Goal: Use online tool/utility: Utilize a website feature to perform a specific function

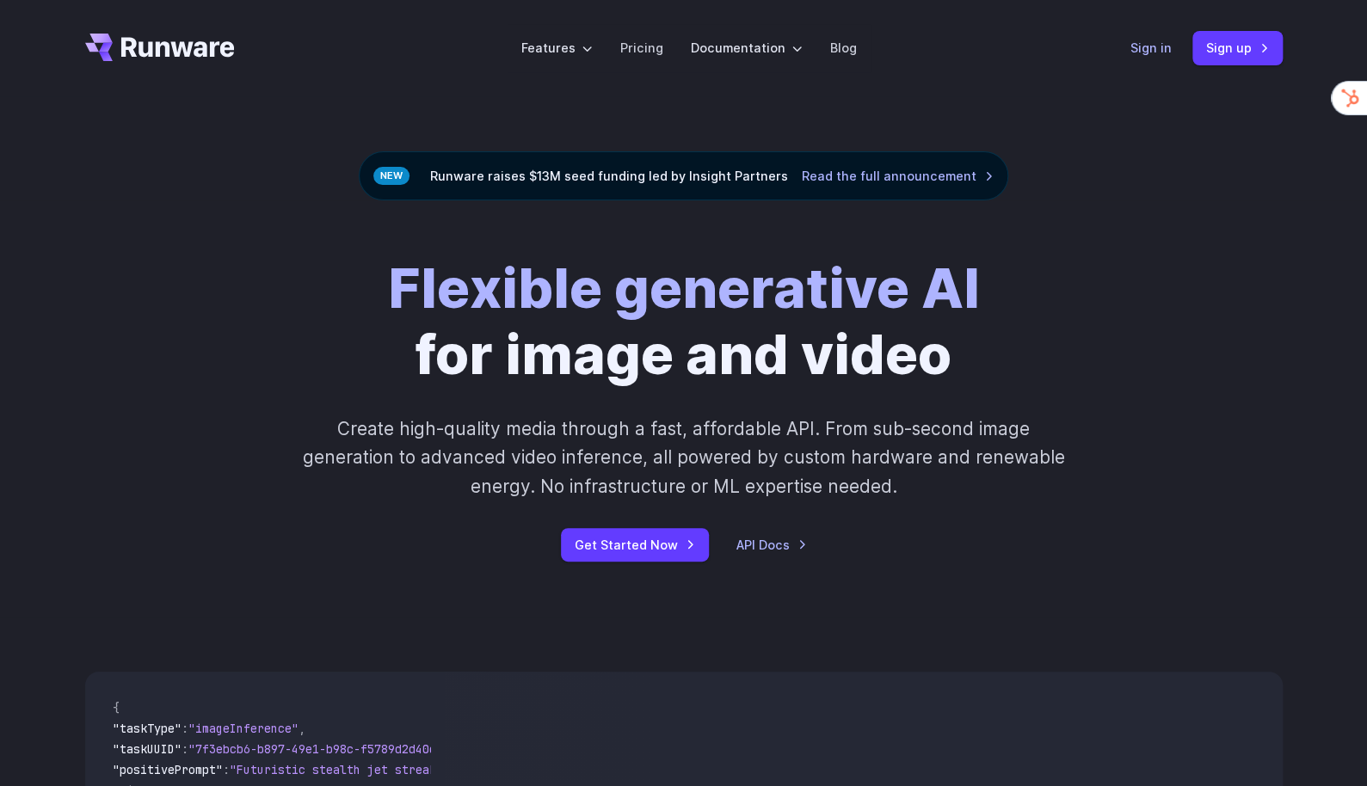
click at [1159, 53] on link "Sign in" at bounding box center [1150, 48] width 41 height 20
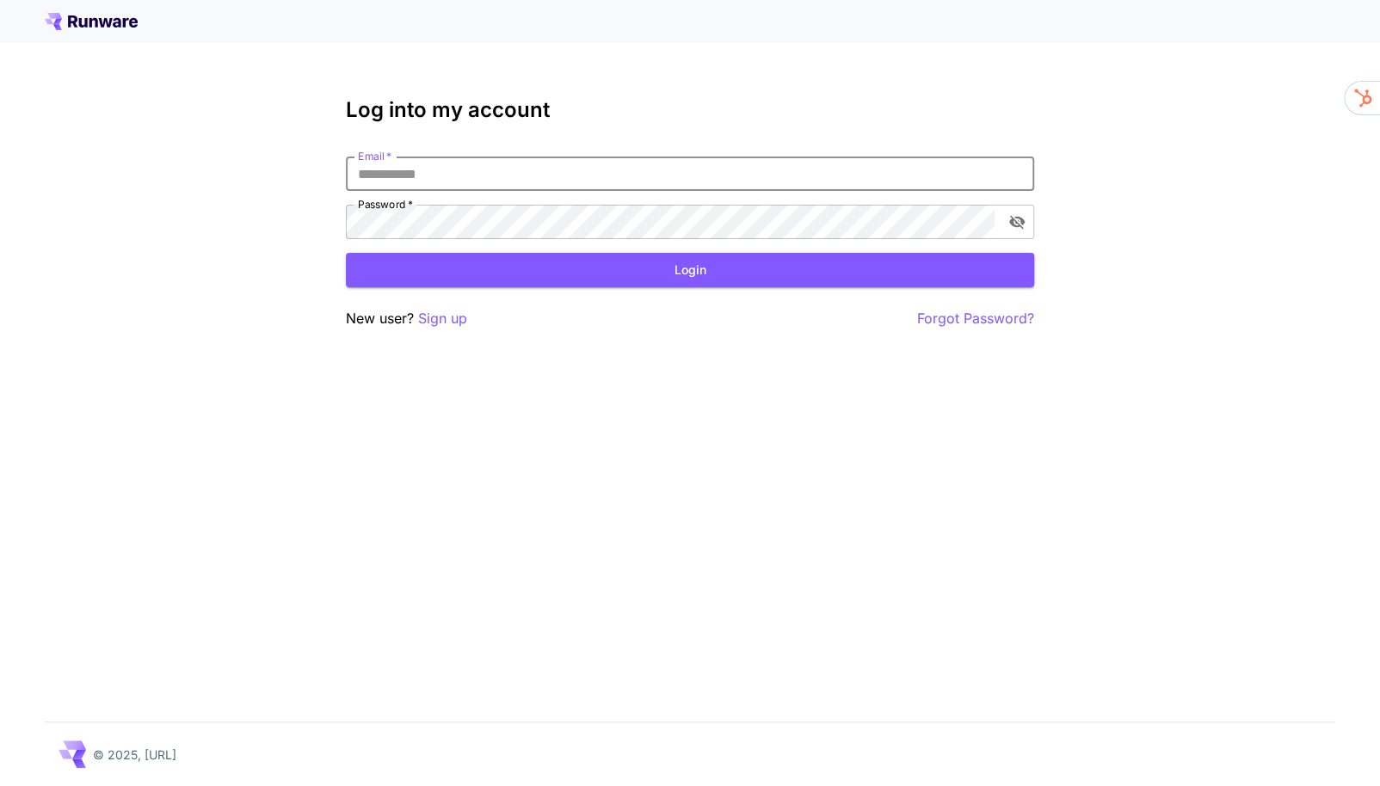
type input "**********"
click at [665, 275] on button "Login" at bounding box center [690, 270] width 688 height 35
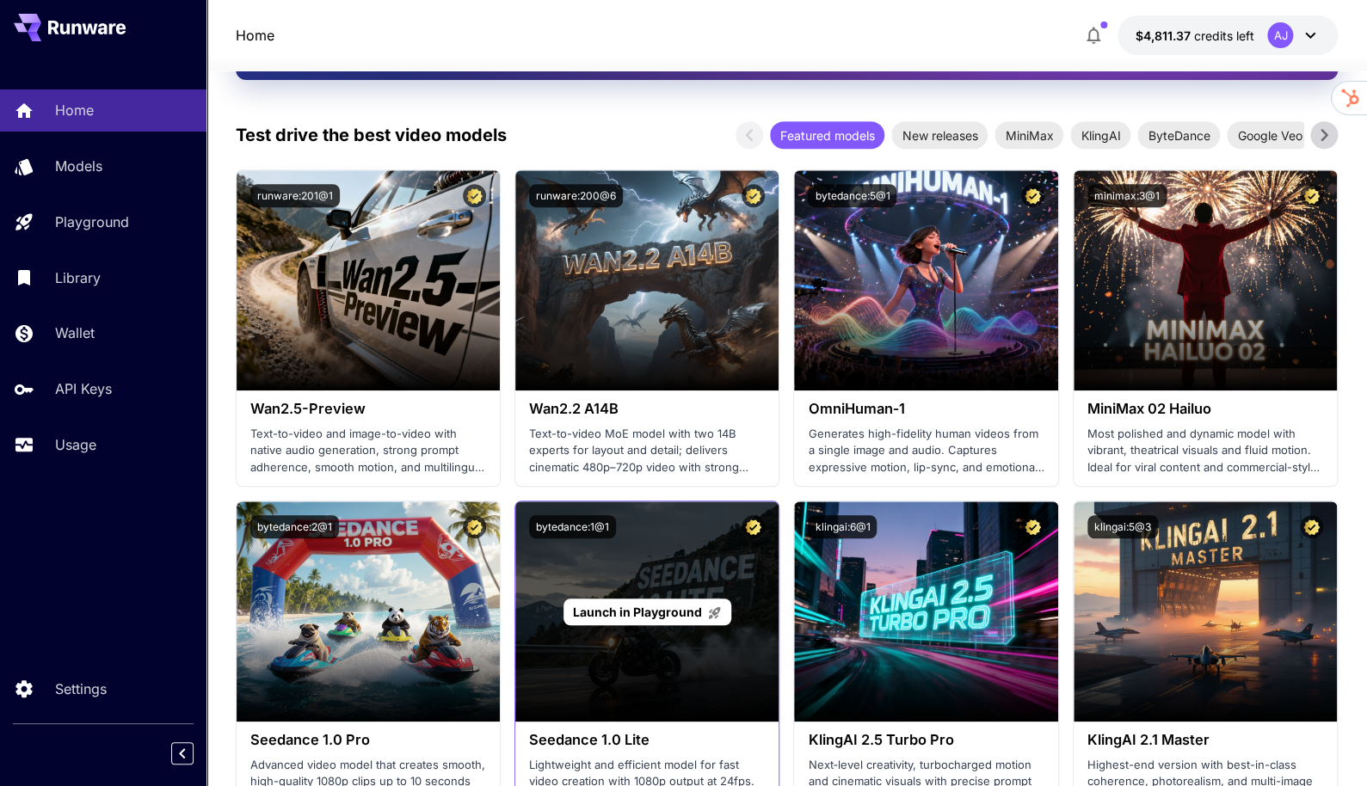
scroll to position [378, 0]
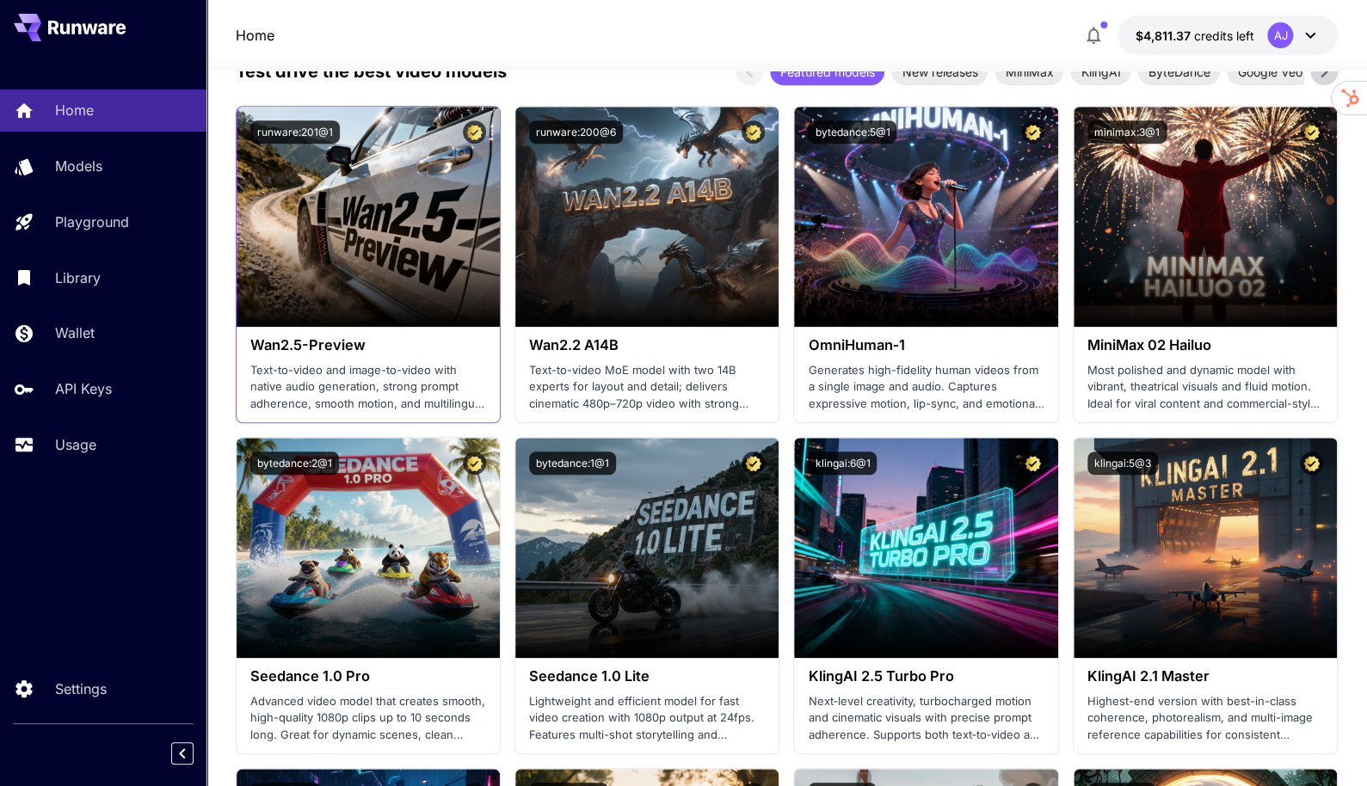
click at [408, 381] on p "Text-to-video and image-to-video with native audio generation, strong prompt ad…" at bounding box center [368, 387] width 236 height 51
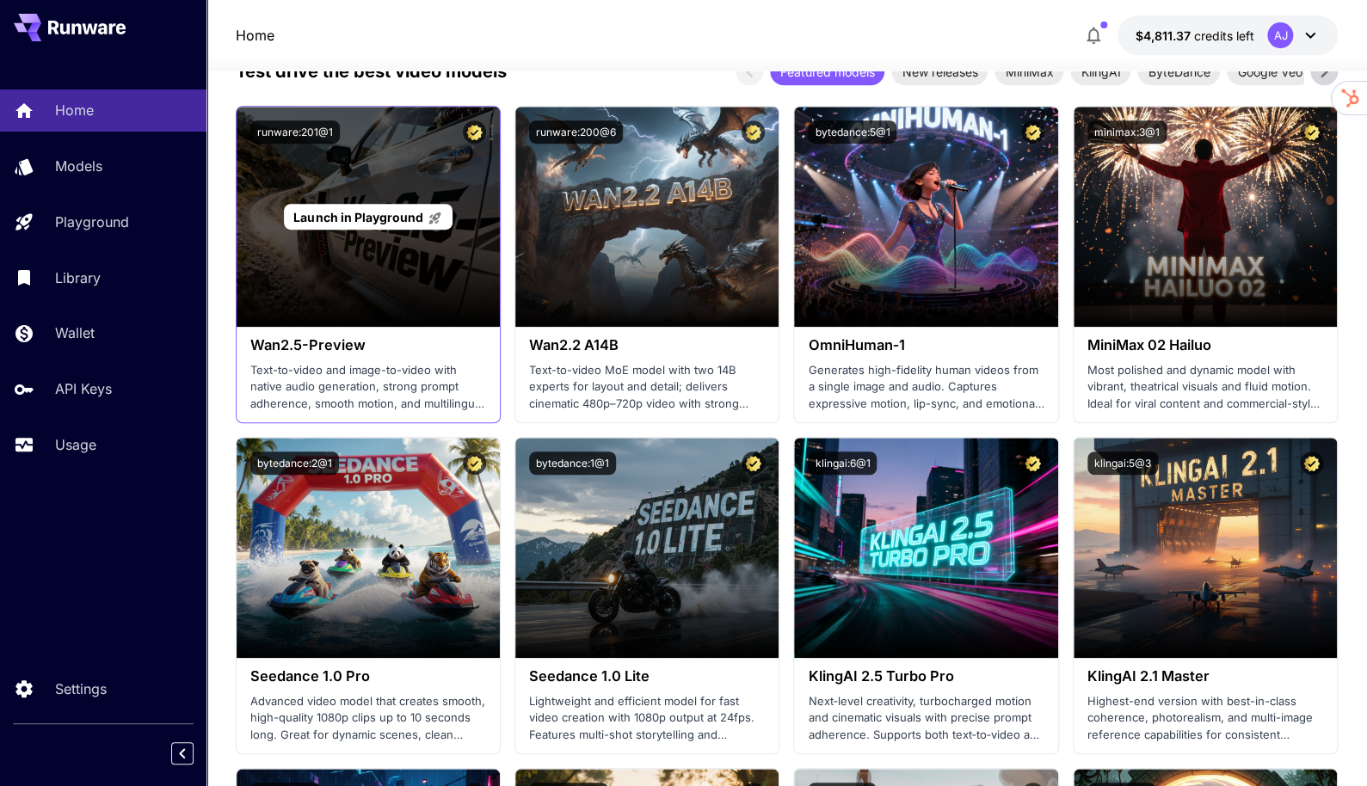
click at [365, 219] on span "Launch in Playground" at bounding box center [357, 217] width 129 height 15
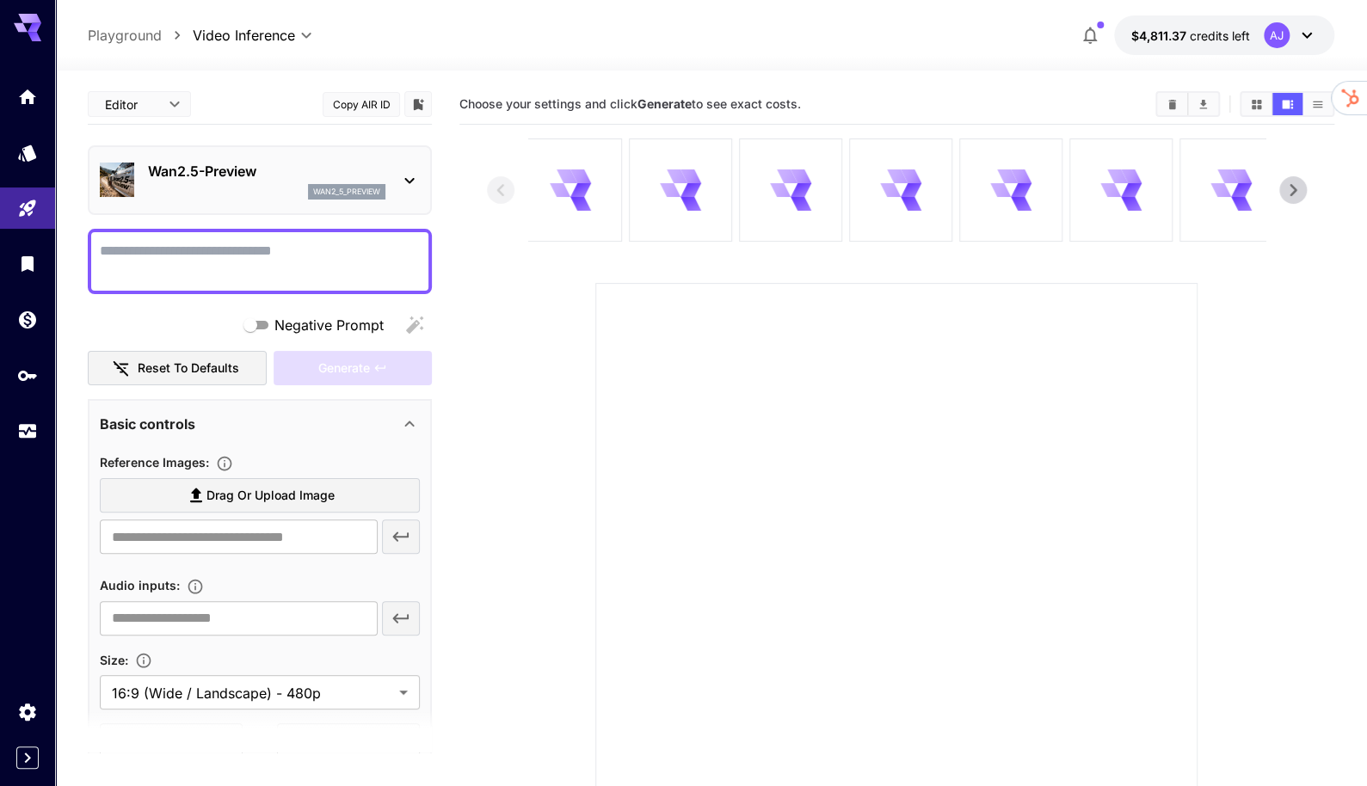
scroll to position [77, 0]
